Goal: Transaction & Acquisition: Purchase product/service

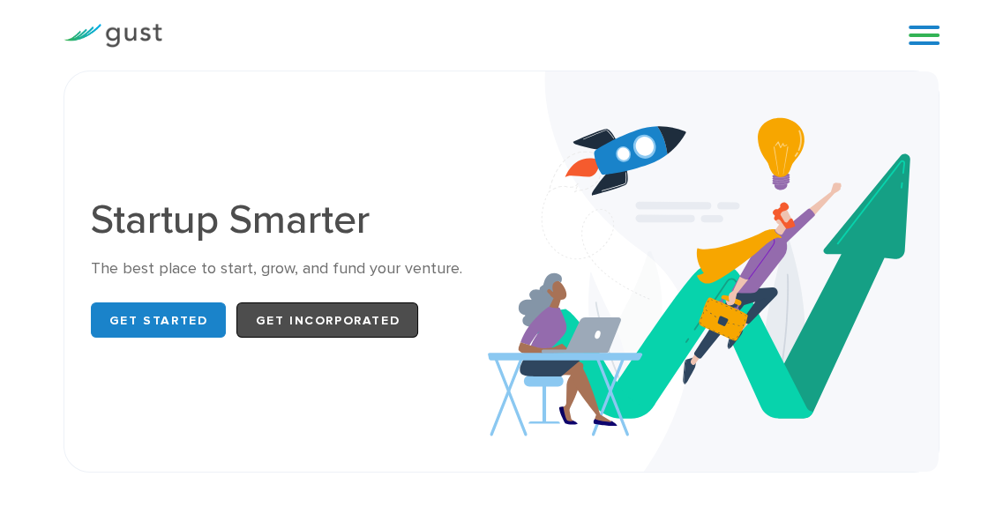
click at [357, 308] on link "Get Incorporated" at bounding box center [327, 320] width 182 height 35
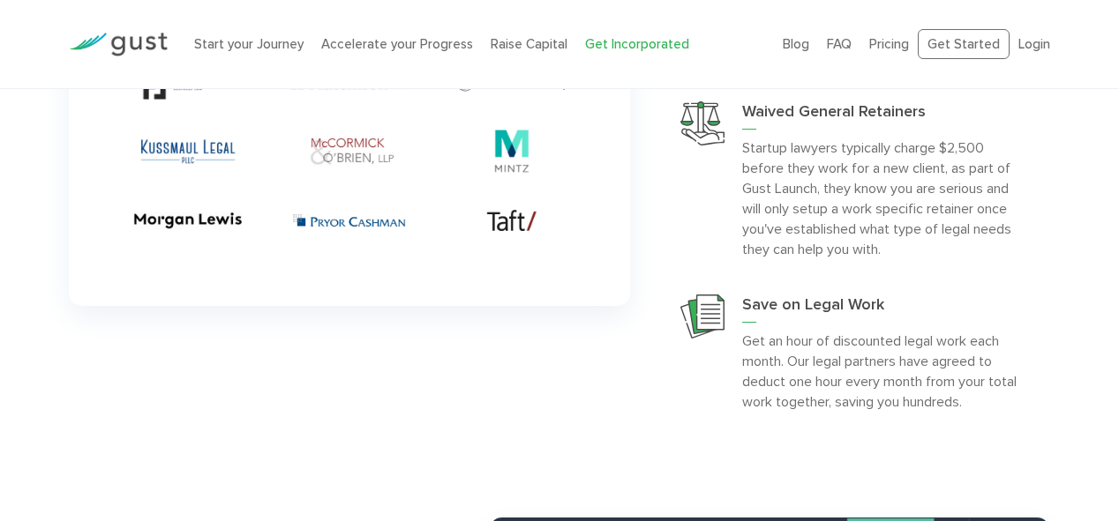
scroll to position [4383, 0]
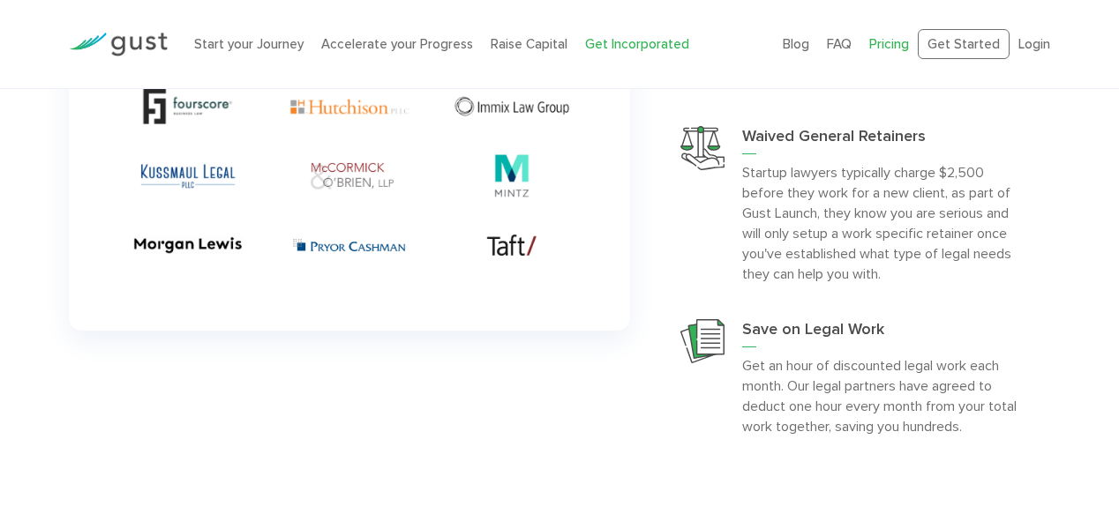
click at [901, 44] on link "Pricing" at bounding box center [889, 44] width 40 height 16
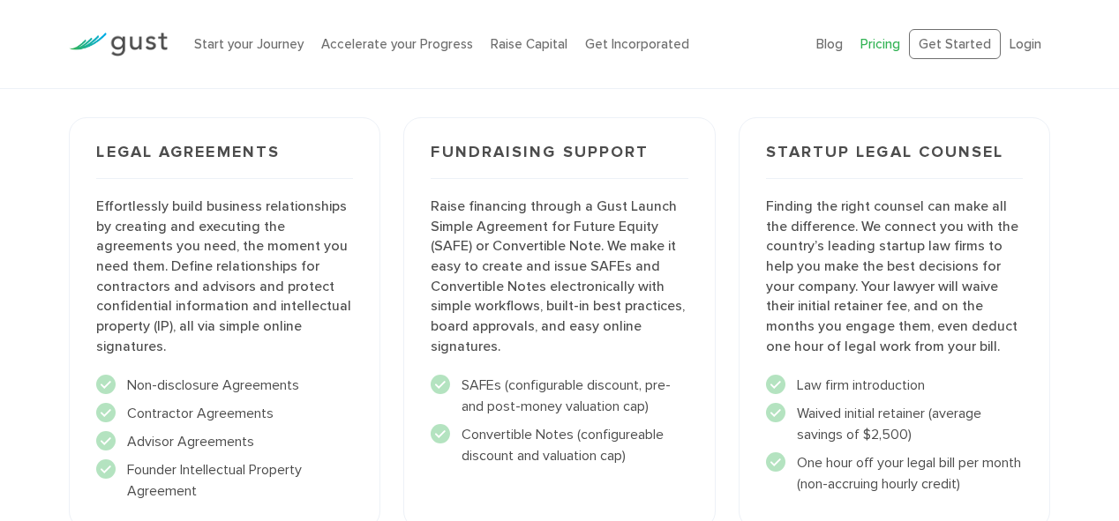
scroll to position [1929, 0]
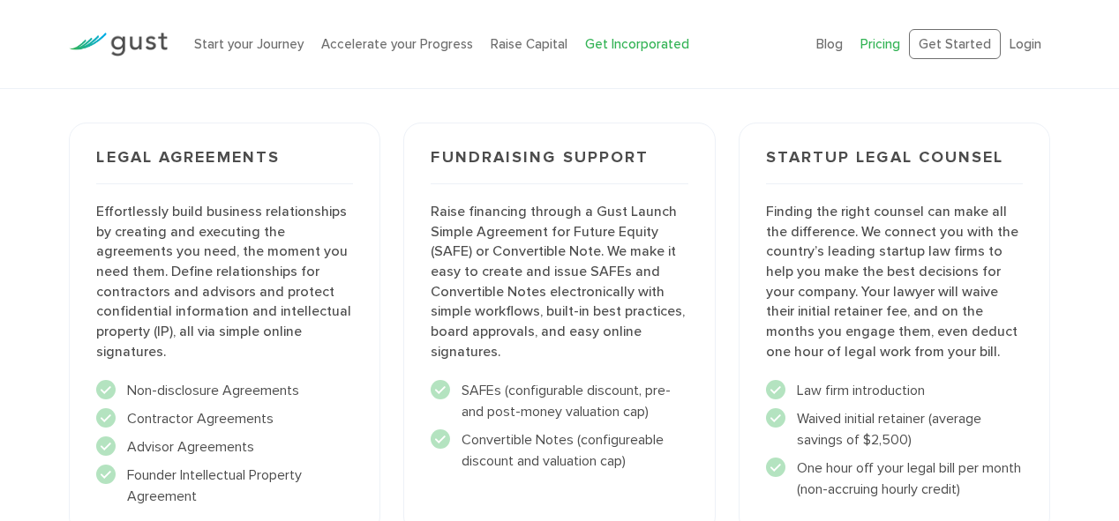
click at [659, 45] on link "Get Incorporated" at bounding box center [637, 44] width 104 height 16
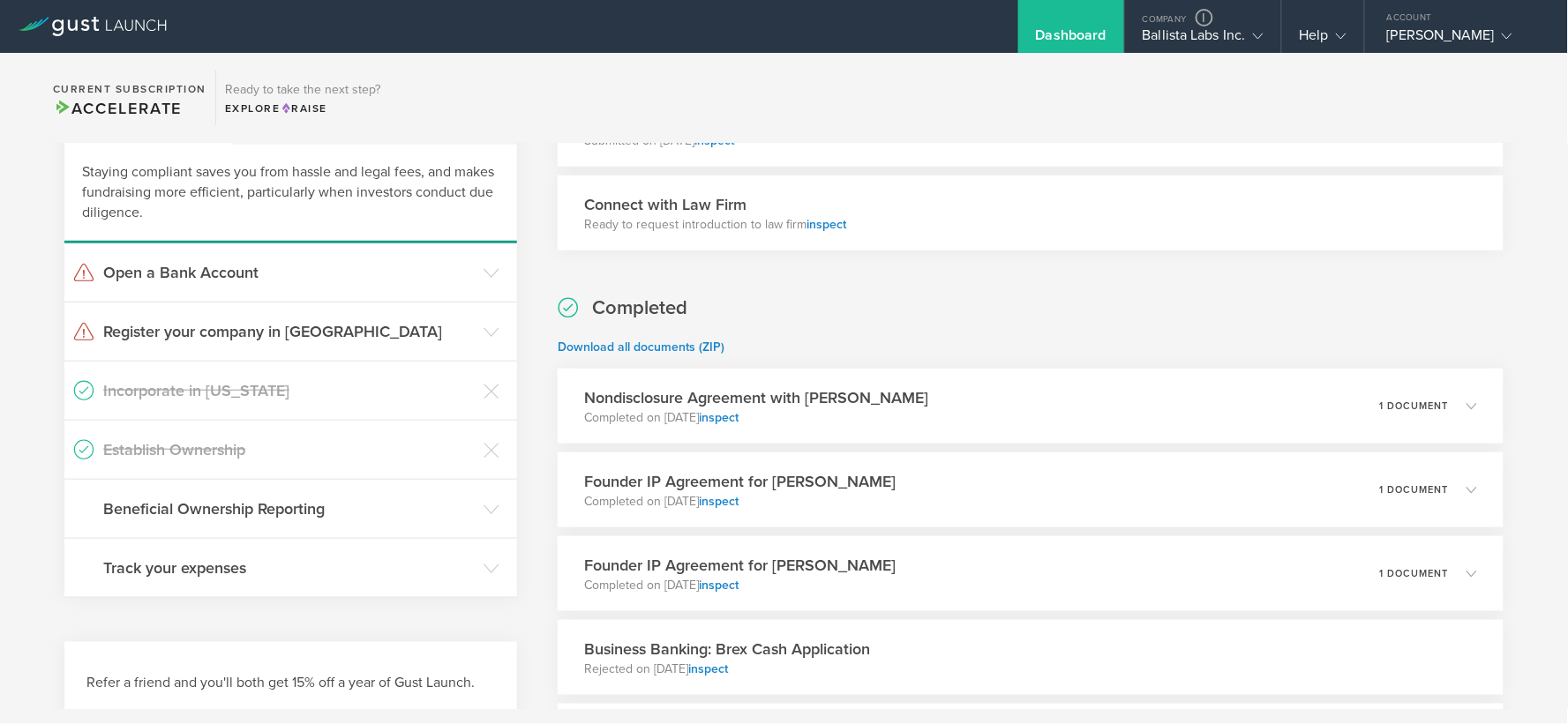
click at [873, 206] on div "Connect with Law Firm Ready to request introduction to law firm inspect" at bounding box center [1031, 213] width 946 height 75
click at [772, 200] on h3 "Connect with Law Firm" at bounding box center [715, 204] width 262 height 23
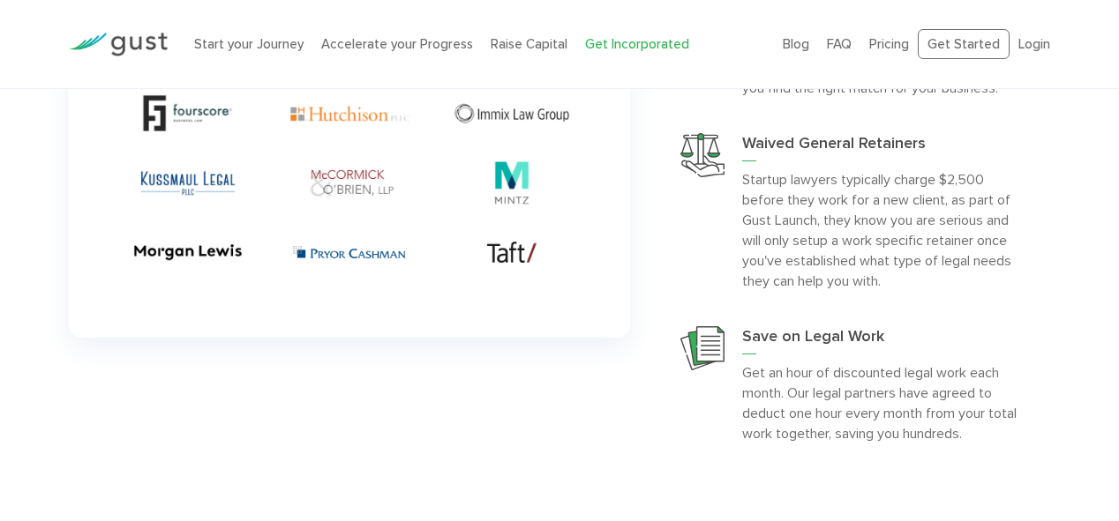
scroll to position [4404, 0]
